Goal: Check status: Check status

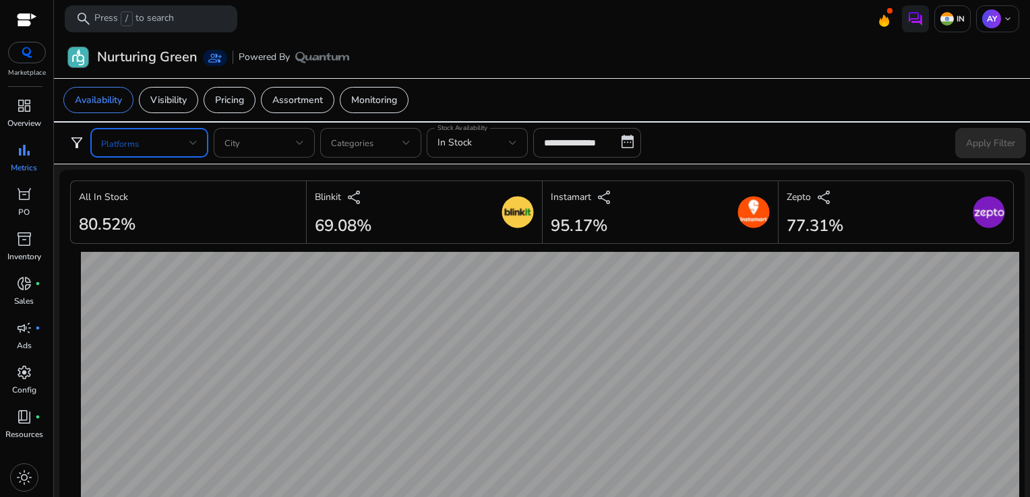
click at [166, 144] on span at bounding box center [145, 142] width 88 height 15
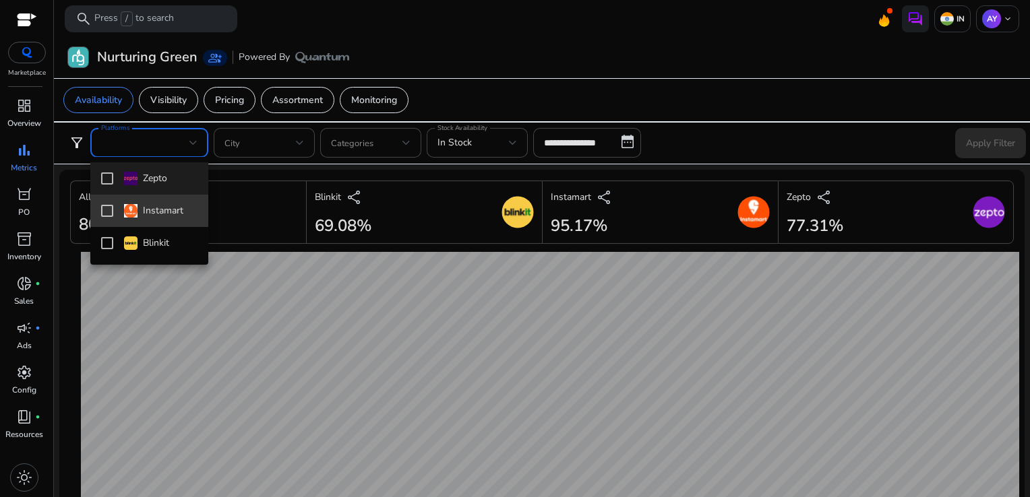
click at [106, 206] on mat-pseudo-checkbox at bounding box center [107, 211] width 12 height 12
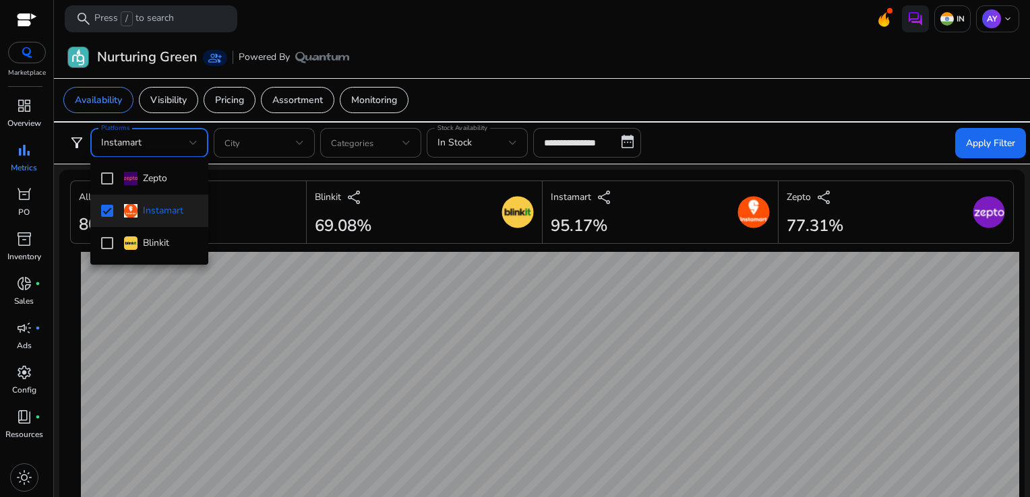
click at [621, 135] on div at bounding box center [515, 248] width 1030 height 497
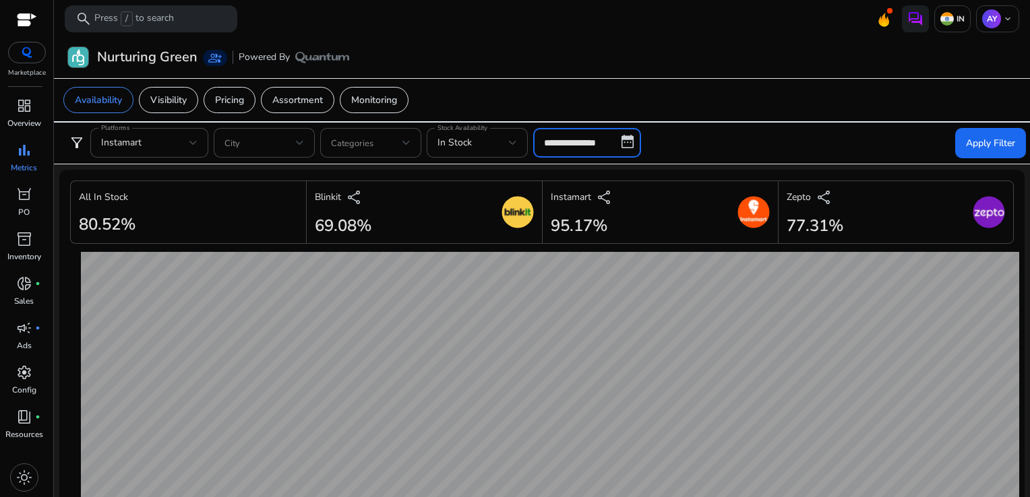
click at [623, 138] on input "**********" at bounding box center [587, 143] width 108 height 30
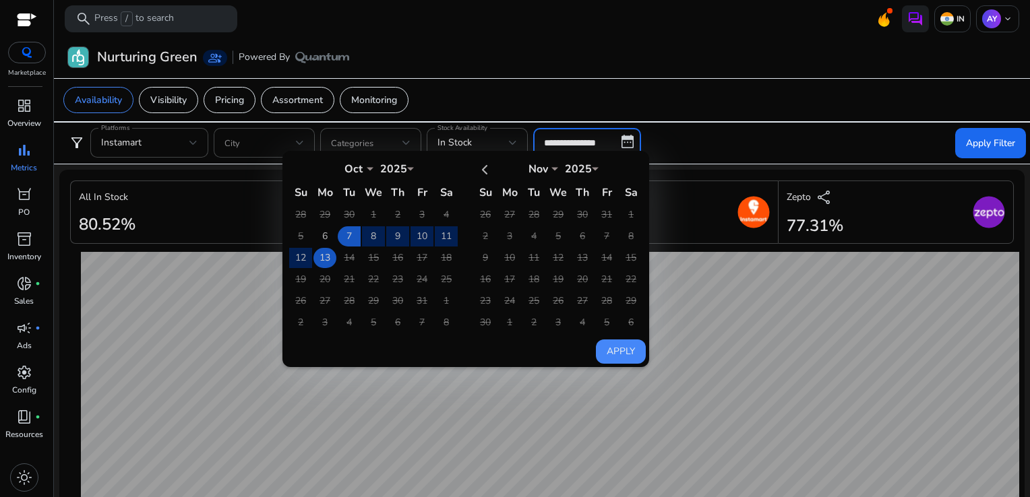
click at [332, 253] on td "13" at bounding box center [324, 258] width 23 height 20
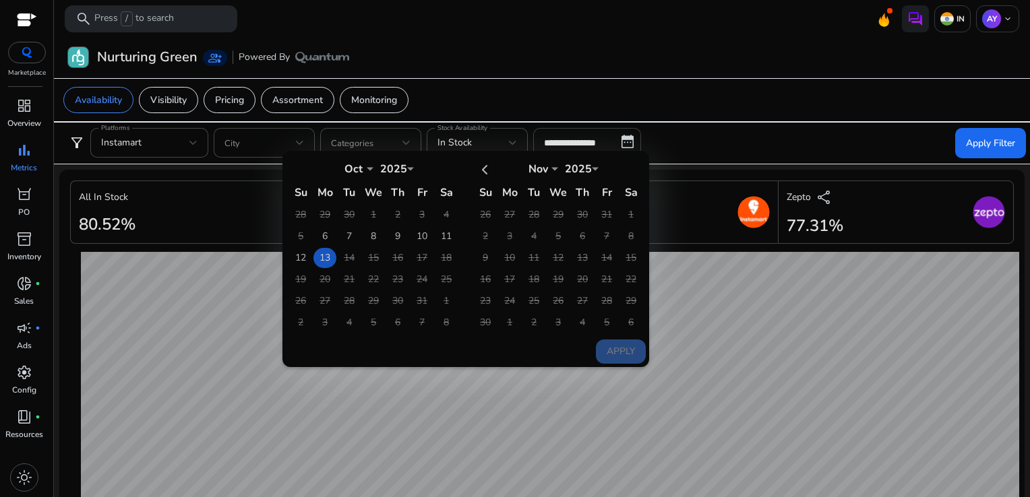
click at [332, 253] on td "13" at bounding box center [324, 258] width 23 height 20
click at [601, 349] on button "Apply" at bounding box center [621, 352] width 50 height 24
type input "**********"
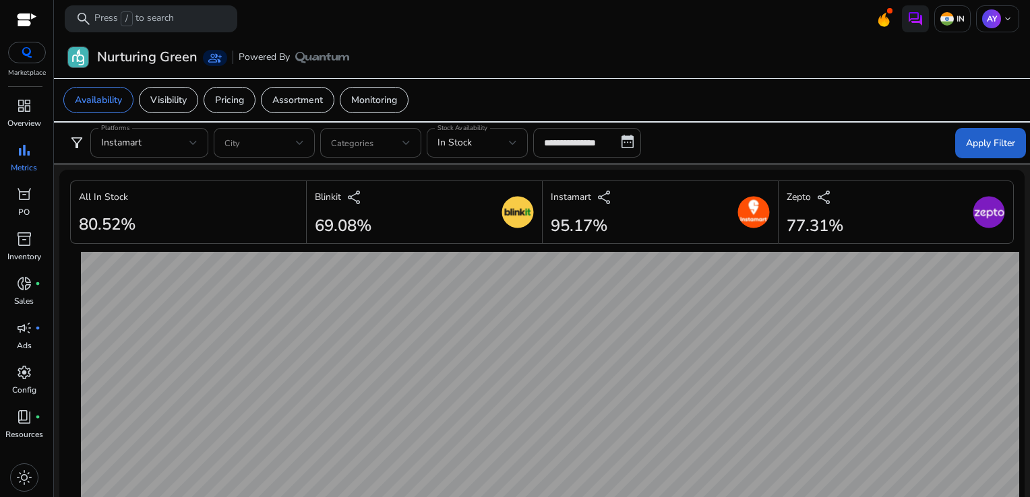
click at [1001, 134] on span at bounding box center [990, 143] width 71 height 32
drag, startPoint x: 628, startPoint y: 228, endPoint x: 536, endPoint y: 220, distance: 92.6
click at [536, 220] on div "All In Stock 78.51% Blinkit share 64.68% Instamart share 95.19% Zepto share 75.…" at bounding box center [542, 213] width 944 height 64
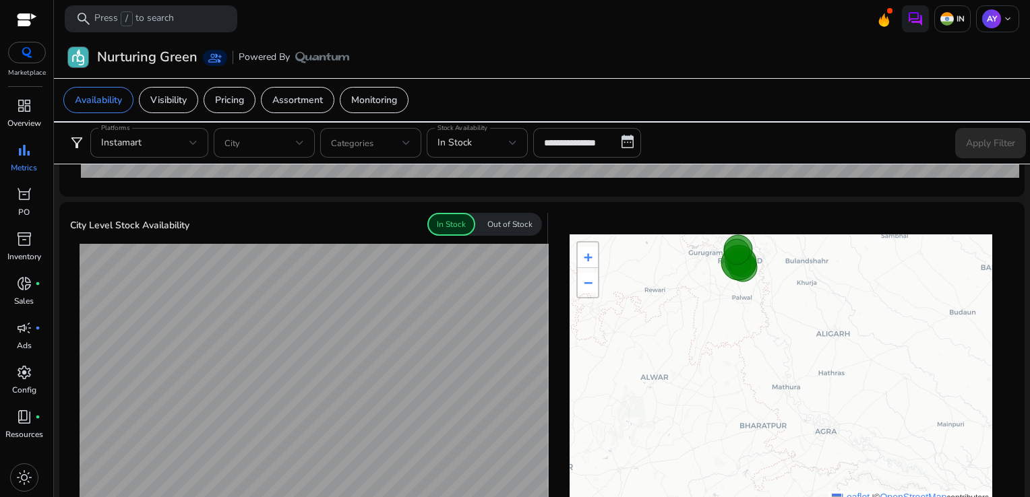
scroll to position [344, 0]
click at [497, 225] on p "Out of Stock" at bounding box center [509, 224] width 45 height 12
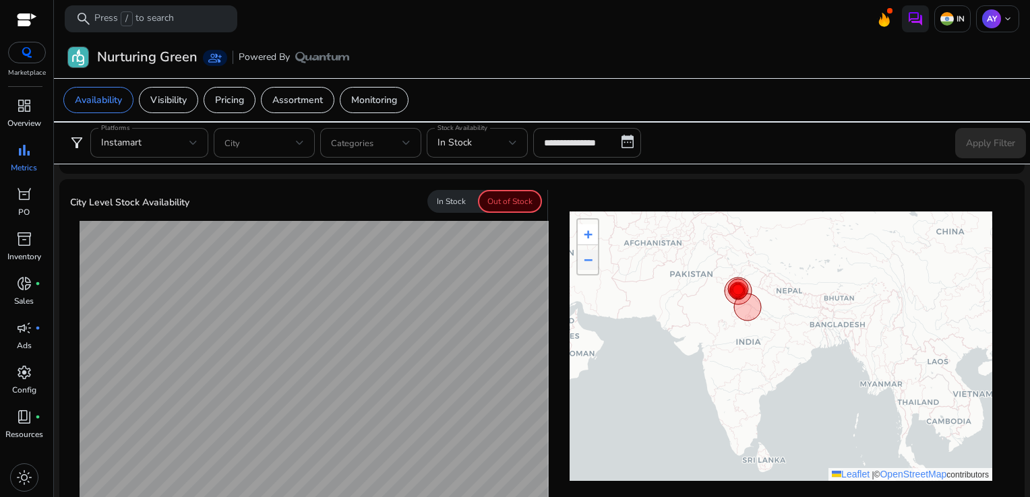
scroll to position [365, 0]
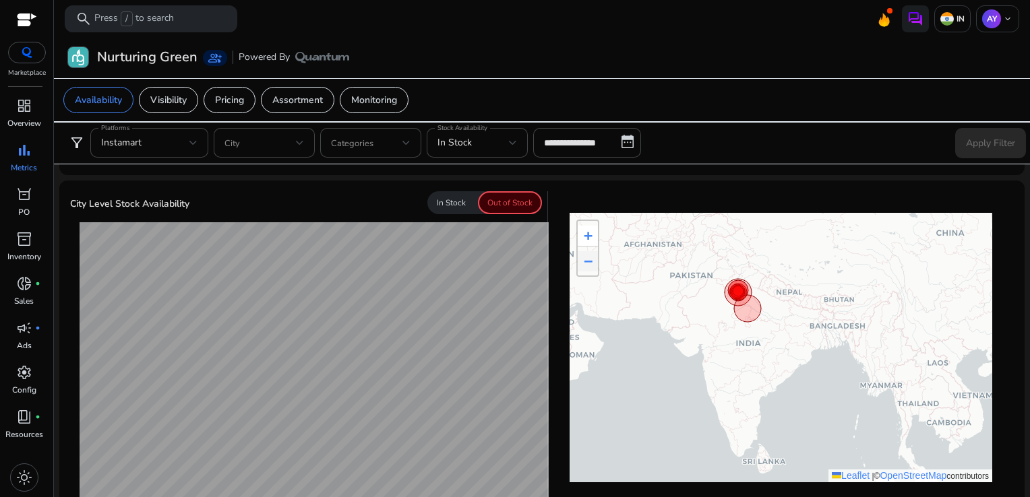
click at [440, 204] on p "In Stock" at bounding box center [451, 203] width 29 height 12
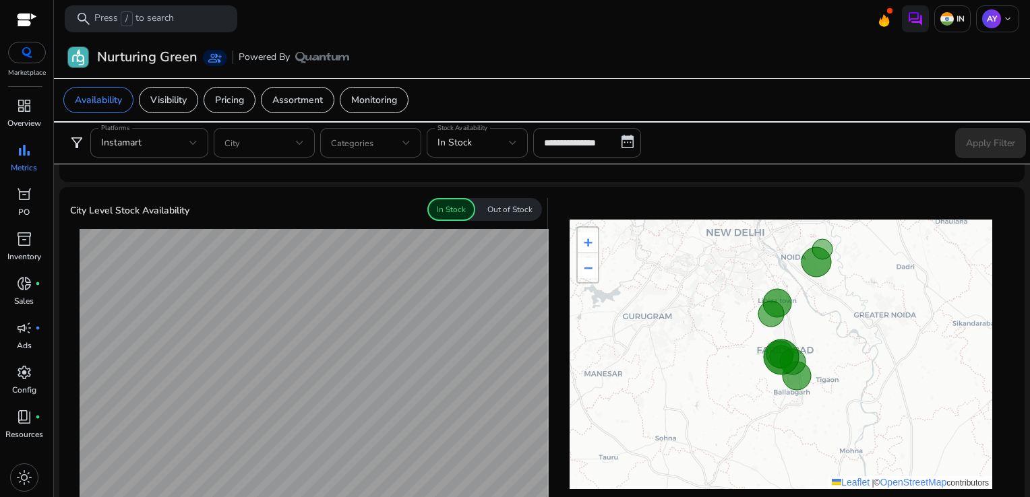
scroll to position [358, 0]
